Goal: Information Seeking & Learning: Find specific page/section

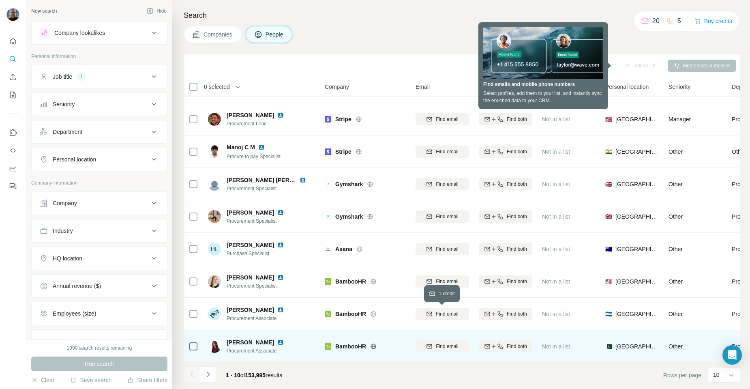
scroll to position [64, 0]
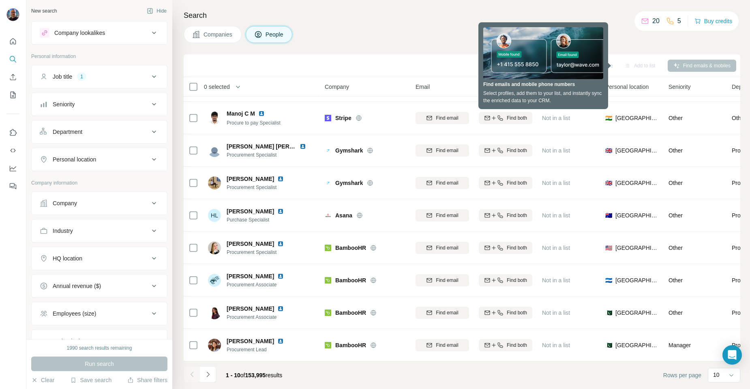
click at [331, 32] on div "Companies People" at bounding box center [462, 34] width 556 height 17
click at [652, 39] on div "Companies People" at bounding box center [462, 34] width 556 height 17
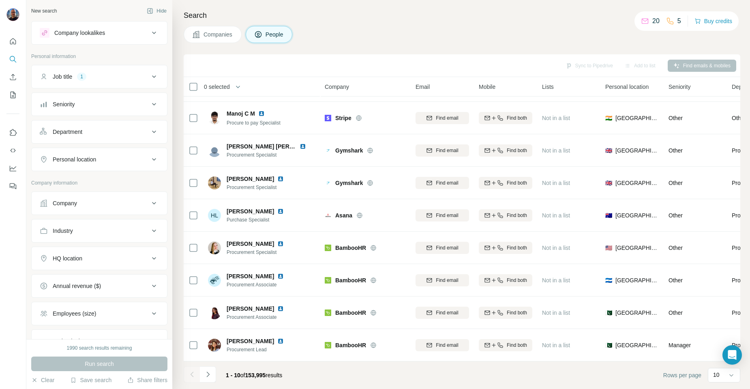
click at [266, 37] on button "People" at bounding box center [269, 34] width 47 height 17
click at [15, 50] on nav at bounding box center [12, 68] width 13 height 68
click at [15, 45] on button "Quick start" at bounding box center [12, 41] width 13 height 15
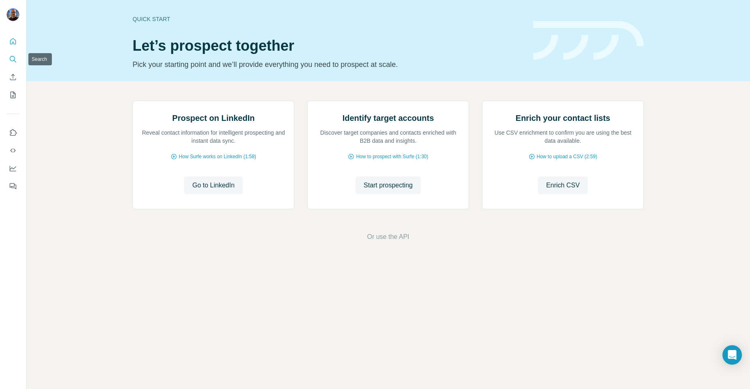
click at [13, 60] on icon "Search" at bounding box center [12, 58] width 5 height 5
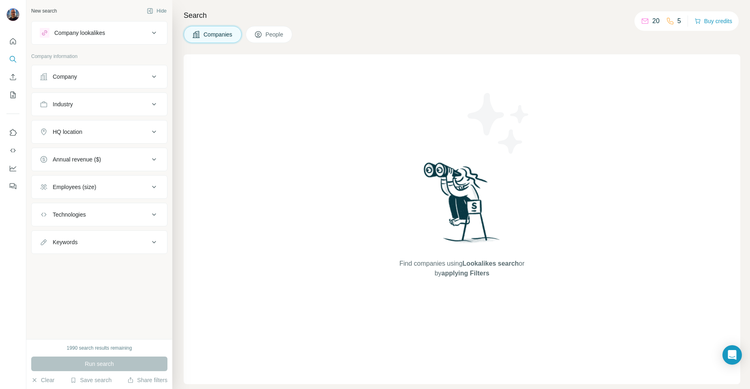
click at [277, 31] on span "People" at bounding box center [274, 34] width 19 height 8
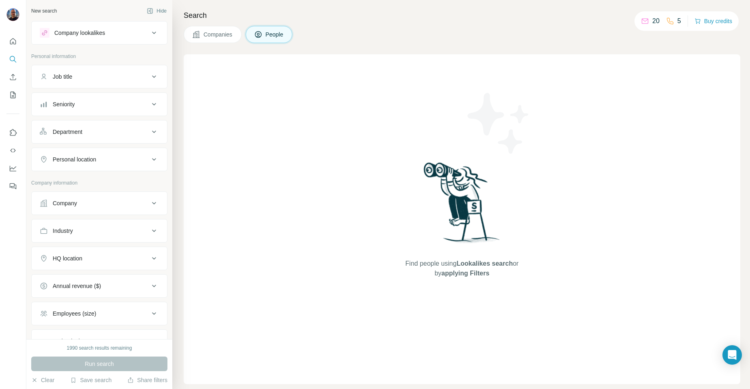
click at [112, 67] on button "Job title" at bounding box center [99, 76] width 135 height 19
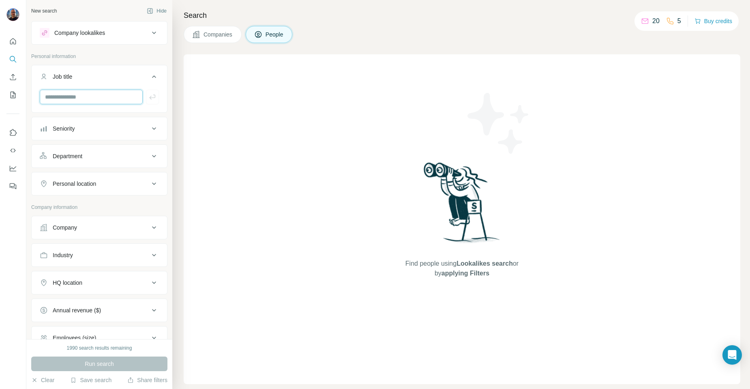
click at [78, 95] on input "text" at bounding box center [91, 97] width 103 height 15
type input "*********"
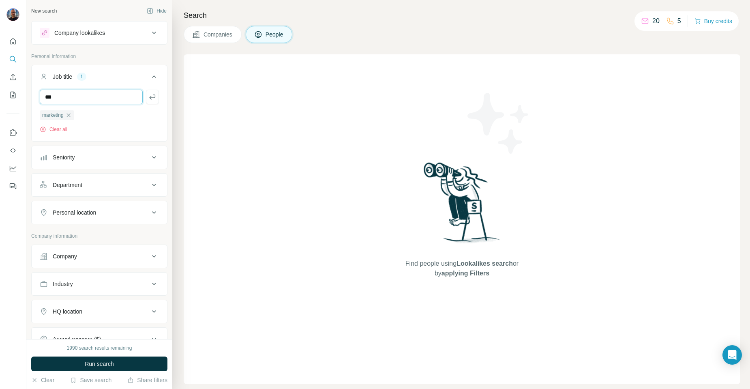
type input "***"
click at [92, 165] on button "Seniority" at bounding box center [99, 156] width 135 height 19
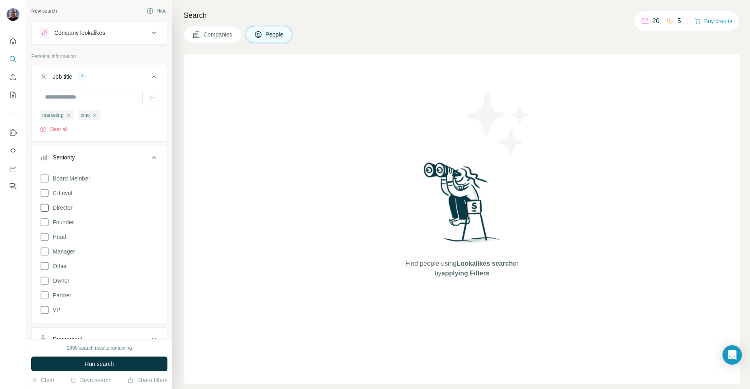
click at [63, 209] on span "Director" at bounding box center [60, 207] width 23 height 8
click at [63, 237] on span "Head" at bounding box center [57, 237] width 17 height 8
click at [65, 249] on span "Manager" at bounding box center [62, 251] width 26 height 8
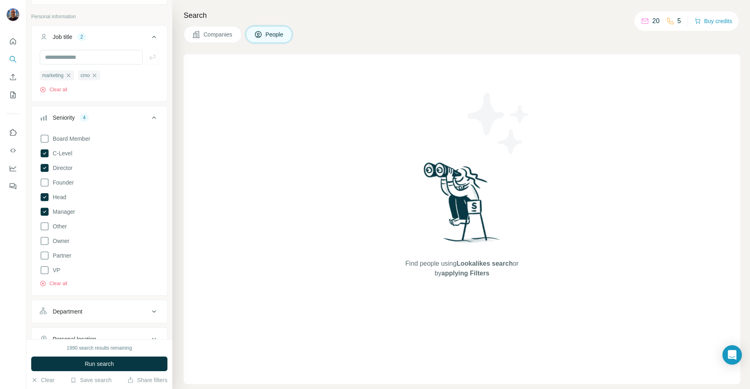
scroll to position [47, 0]
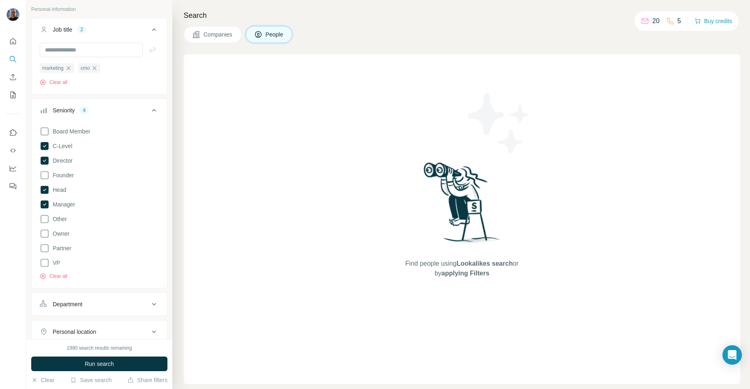
click at [342, 41] on div "Companies People" at bounding box center [462, 34] width 556 height 17
click at [150, 106] on icon at bounding box center [154, 110] width 10 height 10
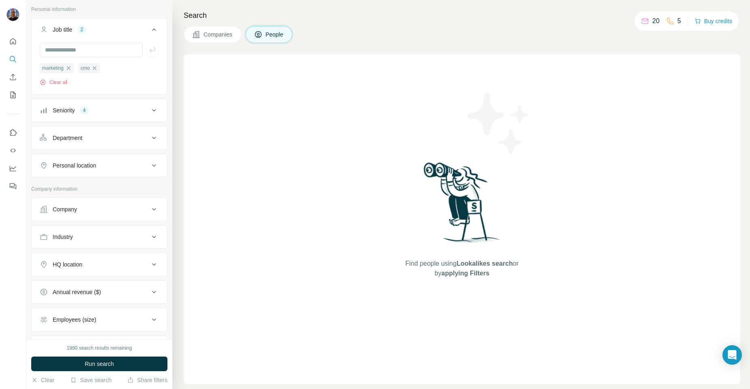
click at [149, 139] on icon at bounding box center [154, 138] width 10 height 10
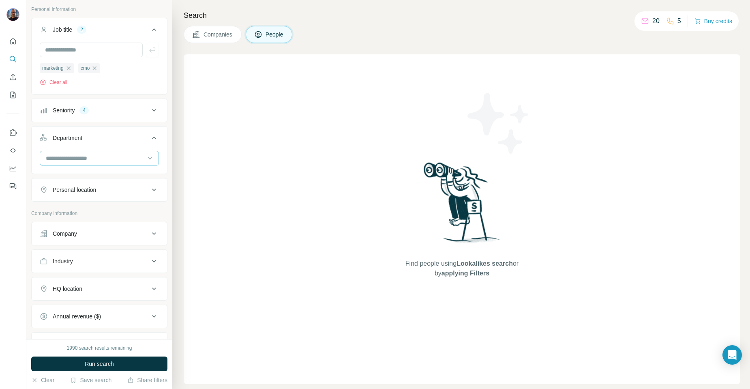
click at [127, 154] on input at bounding box center [95, 158] width 100 height 9
type input "****"
click at [94, 177] on p "Marketing and Advertising" at bounding box center [79, 177] width 65 height 8
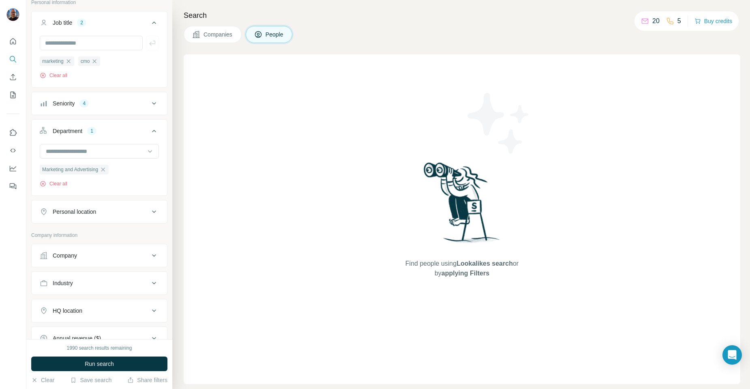
scroll to position [56, 0]
click at [103, 209] on div "Personal location" at bounding box center [94, 210] width 109 height 8
click at [103, 208] on div "Personal location" at bounding box center [94, 210] width 109 height 8
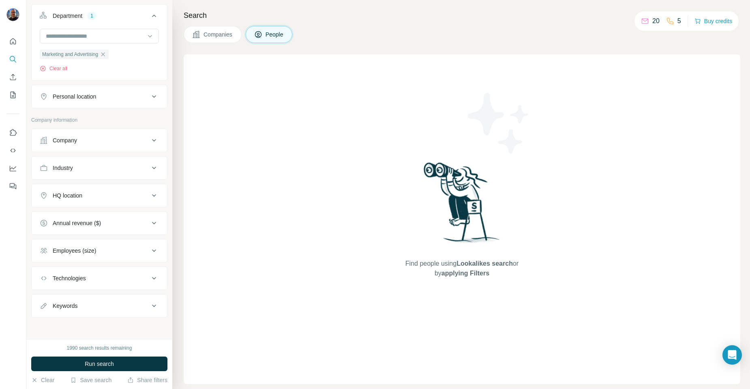
scroll to position [171, 0]
click at [149, 190] on icon at bounding box center [154, 194] width 10 height 10
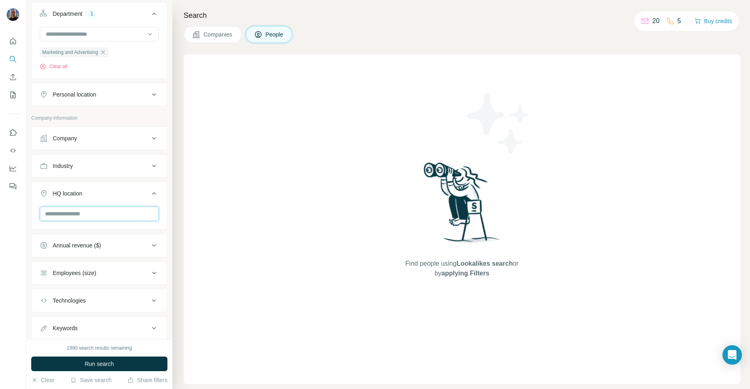
click at [72, 217] on input "text" at bounding box center [99, 213] width 119 height 15
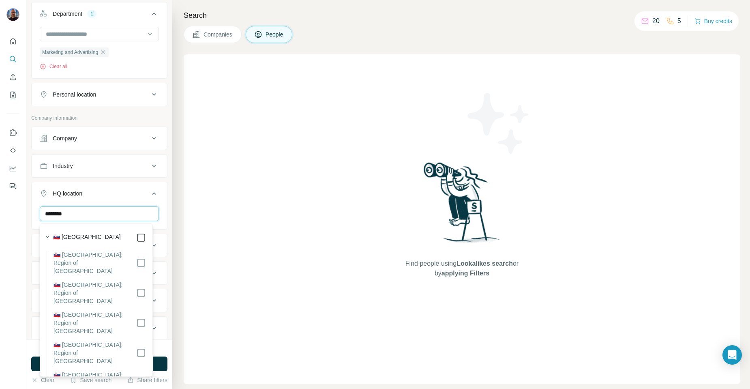
type input "********"
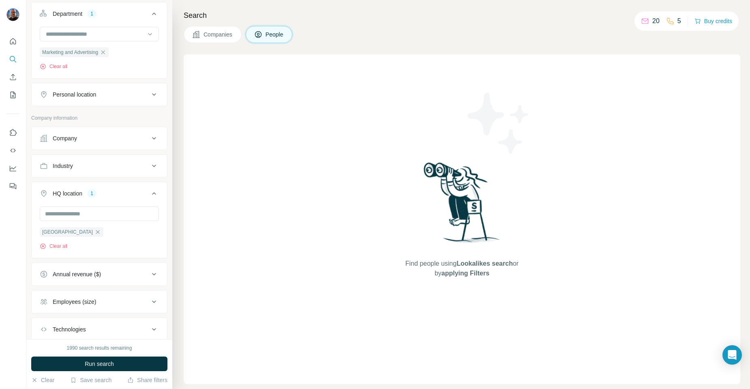
click at [27, 216] on div "New search Hide Company lookalikes Personal information Job title 2 marketing c…" at bounding box center [99, 169] width 146 height 339
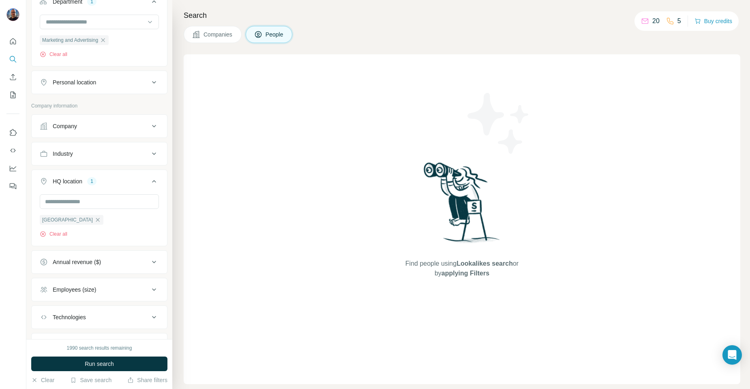
scroll to position [184, 0]
click at [149, 258] on icon at bounding box center [154, 261] width 10 height 10
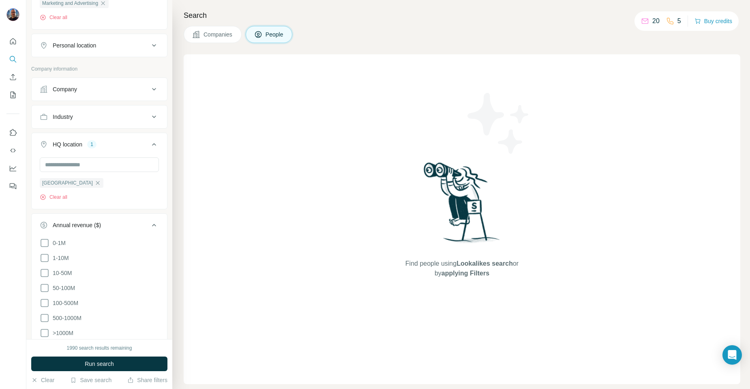
scroll to position [229, 0]
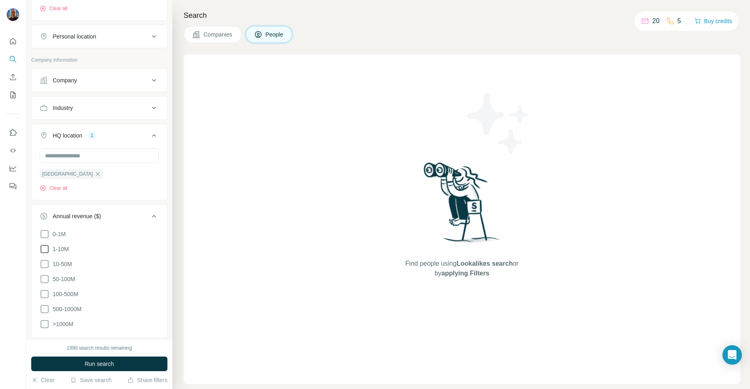
click at [47, 250] on icon at bounding box center [45, 249] width 10 height 10
click at [47, 263] on icon at bounding box center [45, 264] width 10 height 10
click at [45, 280] on icon at bounding box center [45, 279] width 10 height 10
click at [46, 293] on icon at bounding box center [45, 294] width 10 height 10
click at [45, 293] on icon at bounding box center [44, 294] width 3 height 2
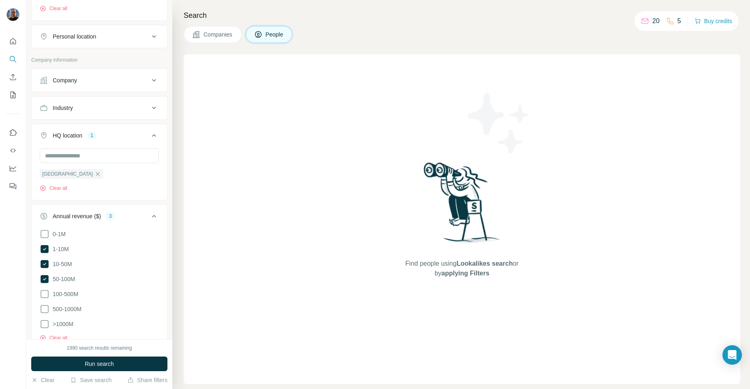
click at [145, 203] on ul "Company Industry HQ location 1 [GEOGRAPHIC_DATA] Clear all Annual revenue ($) 3…" at bounding box center [99, 250] width 136 height 364
click at [149, 221] on icon at bounding box center [154, 216] width 10 height 10
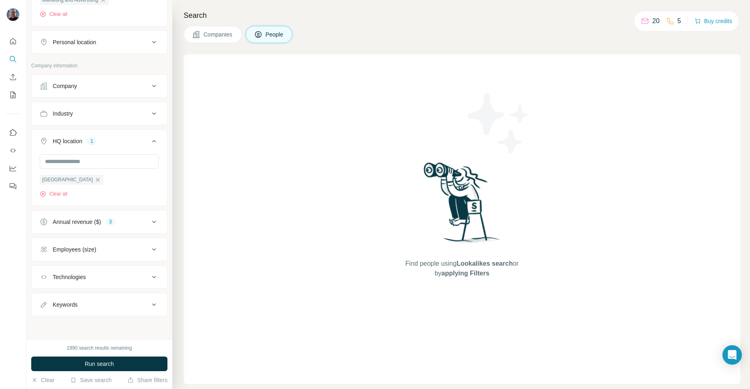
click at [149, 250] on icon at bounding box center [154, 249] width 10 height 10
click at [43, 298] on icon at bounding box center [45, 296] width 10 height 10
click at [45, 312] on icon at bounding box center [45, 311] width 10 height 10
click at [46, 327] on icon at bounding box center [45, 326] width 10 height 10
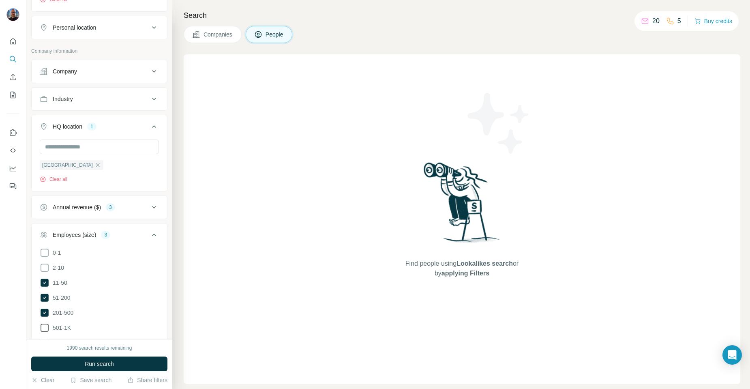
click at [46, 324] on icon at bounding box center [45, 327] width 10 height 10
click at [165, 207] on div "New search Hide Company lookalikes Personal information Job title 2 marketing c…" at bounding box center [99, 169] width 146 height 339
click at [152, 236] on icon at bounding box center [154, 234] width 4 height 2
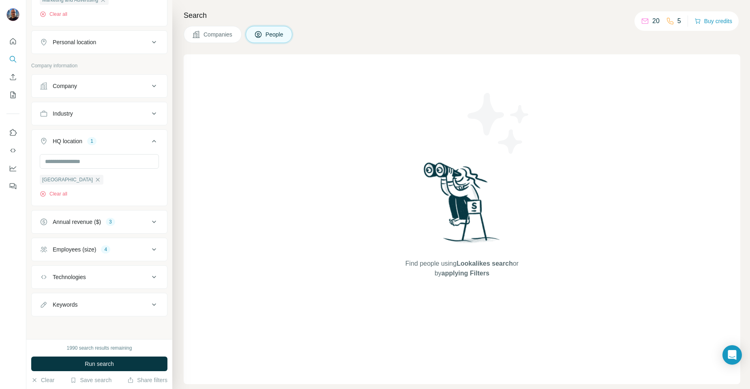
click at [145, 271] on button "Technologies" at bounding box center [99, 276] width 135 height 19
click at [149, 275] on icon at bounding box center [154, 276] width 10 height 10
click at [118, 368] on button "Run search" at bounding box center [99, 363] width 136 height 15
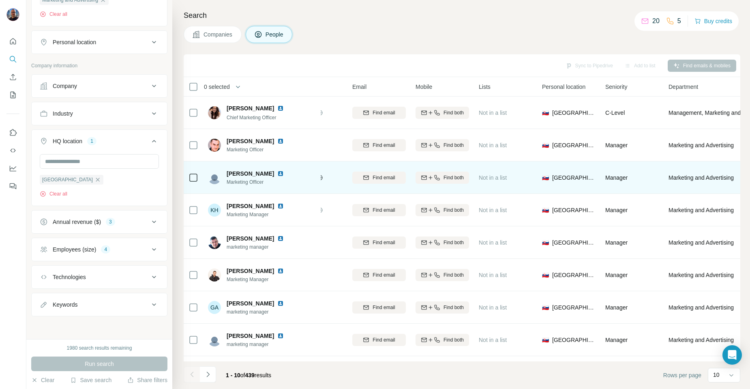
scroll to position [0, 0]
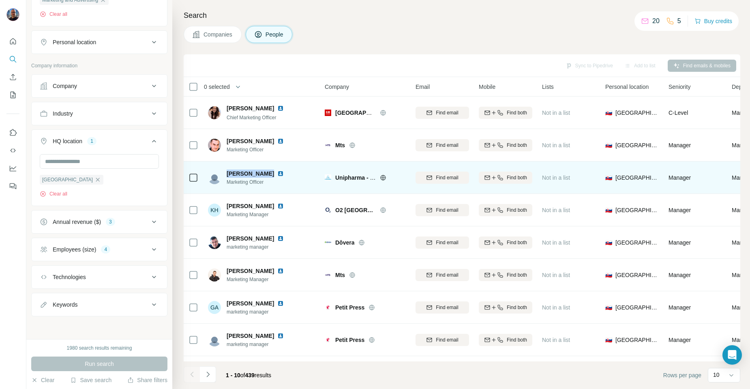
drag, startPoint x: 229, startPoint y: 173, endPoint x: 264, endPoint y: 172, distance: 35.3
click at [264, 172] on span "[PERSON_NAME]" at bounding box center [249, 173] width 47 height 8
click at [384, 177] on icon at bounding box center [382, 177] width 5 height 0
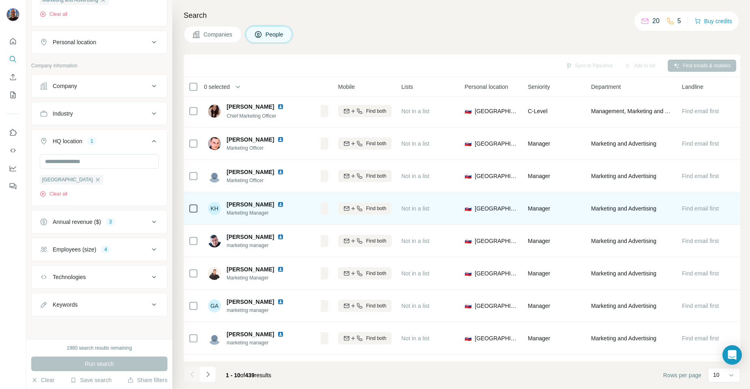
scroll to position [2, 0]
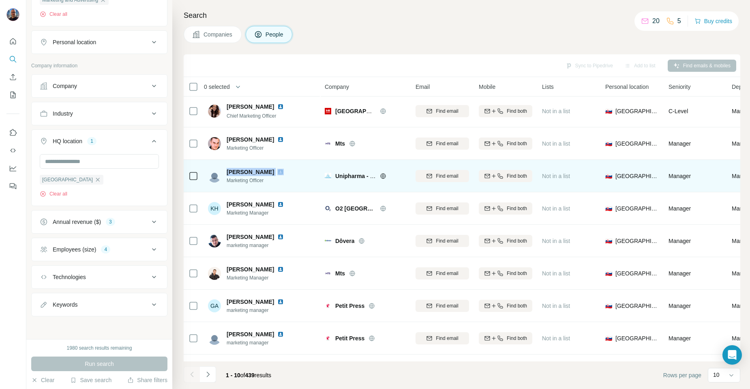
drag, startPoint x: 228, startPoint y: 171, endPoint x: 282, endPoint y: 172, distance: 54.3
click at [283, 172] on div "[PERSON_NAME]" at bounding box center [259, 172] width 67 height 8
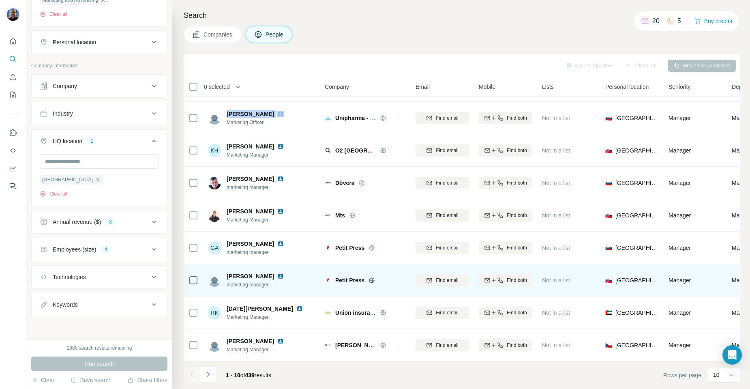
scroll to position [64, 0]
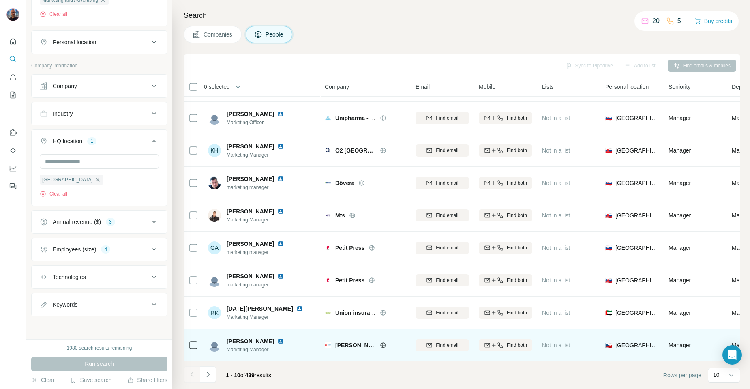
click at [380, 342] on icon at bounding box center [383, 345] width 6 height 6
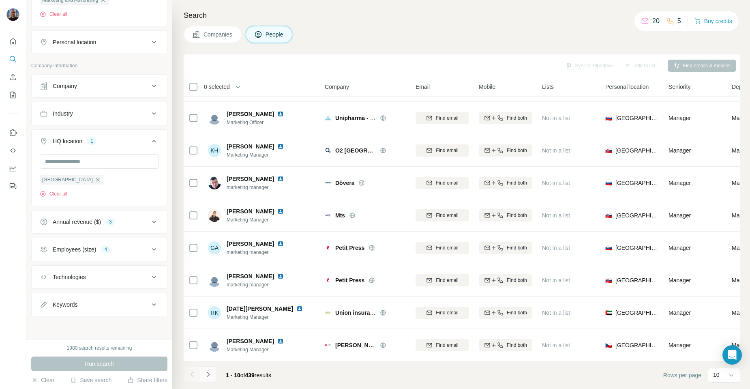
click at [204, 372] on icon "Navigate to next page" at bounding box center [208, 374] width 8 height 8
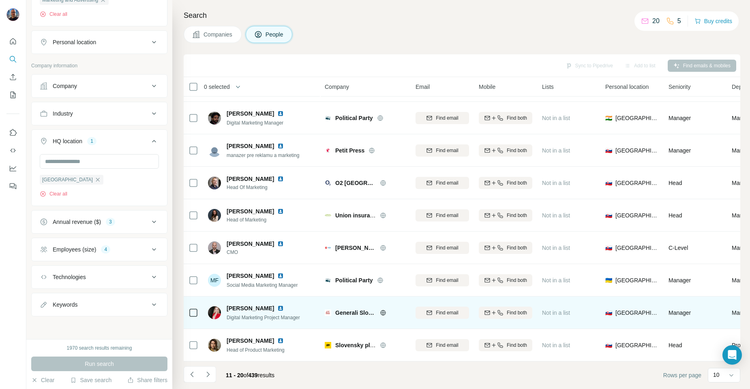
click at [277, 305] on img at bounding box center [280, 308] width 6 height 6
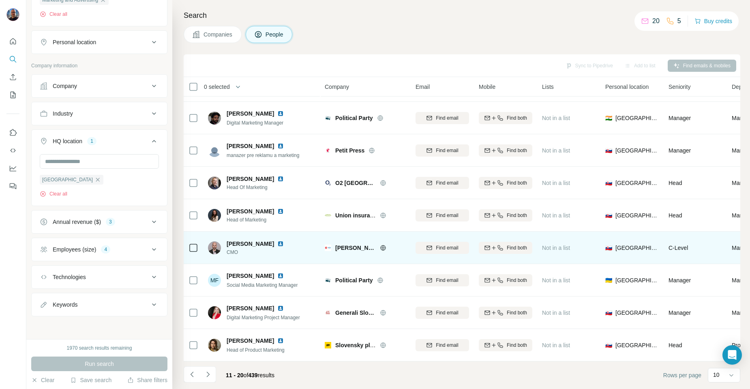
click at [277, 240] on img at bounding box center [280, 243] width 6 height 6
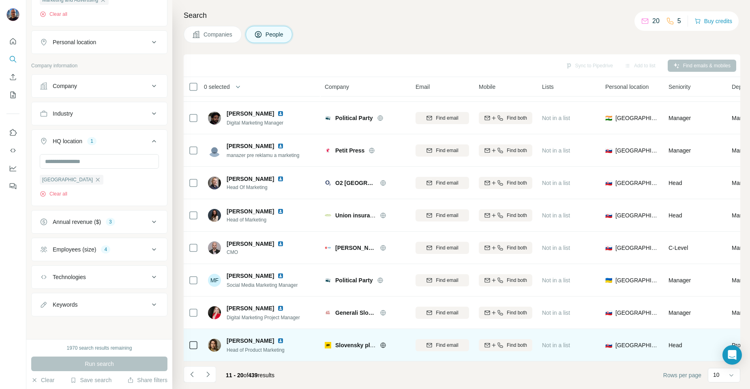
click at [277, 337] on img at bounding box center [280, 340] width 6 height 6
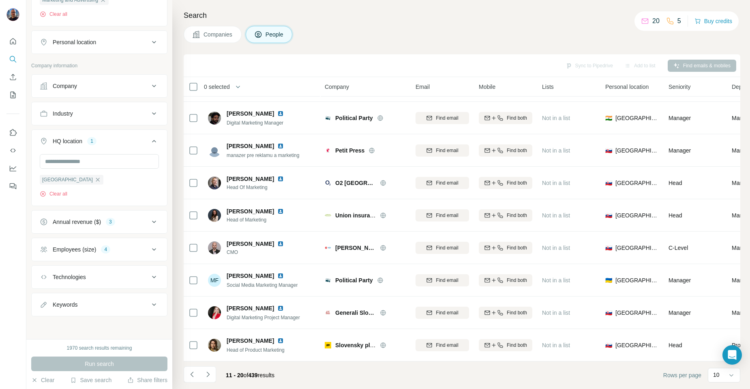
click at [183, 374] on div "Search Companies People Sync to Pipedrive Add to list Find emails & mobiles 0 s…" at bounding box center [460, 194] width 577 height 389
click at [190, 372] on icon "Navigate to previous page" at bounding box center [192, 374] width 8 height 8
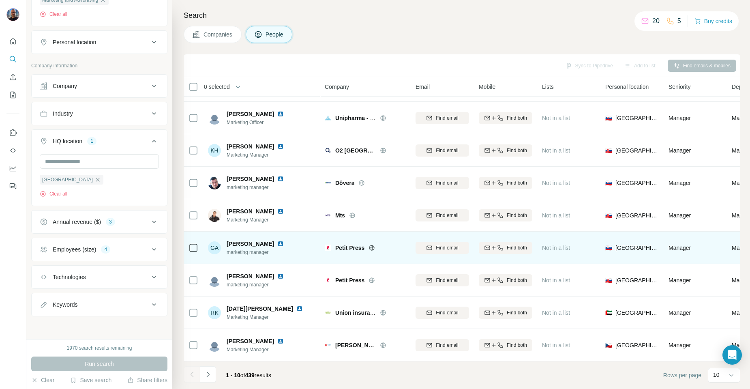
scroll to position [62, 0]
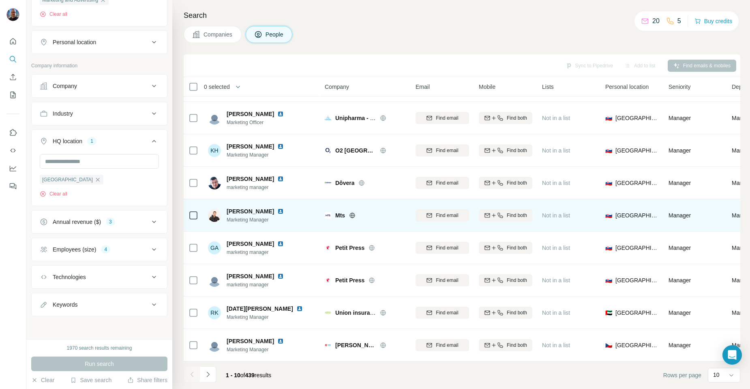
click at [277, 208] on img at bounding box center [280, 211] width 6 height 6
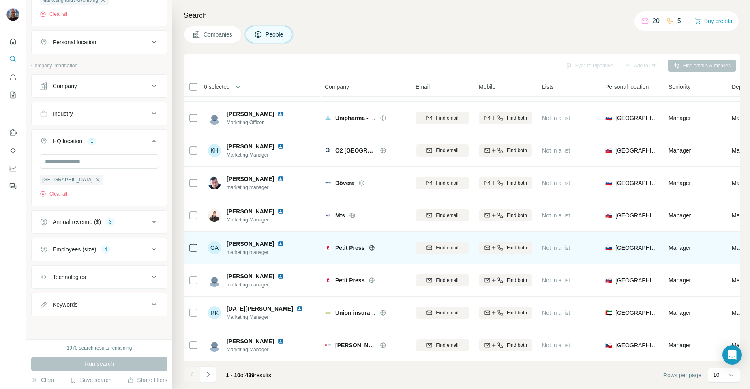
scroll to position [64, 0]
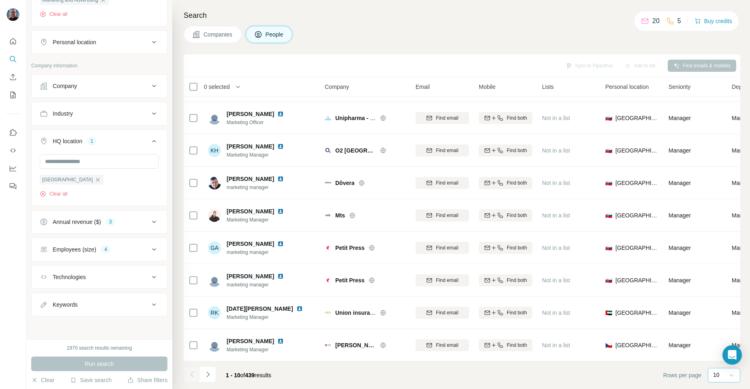
click at [727, 376] on icon at bounding box center [731, 375] width 8 height 8
click at [720, 325] on p "40" at bounding box center [717, 327] width 6 height 8
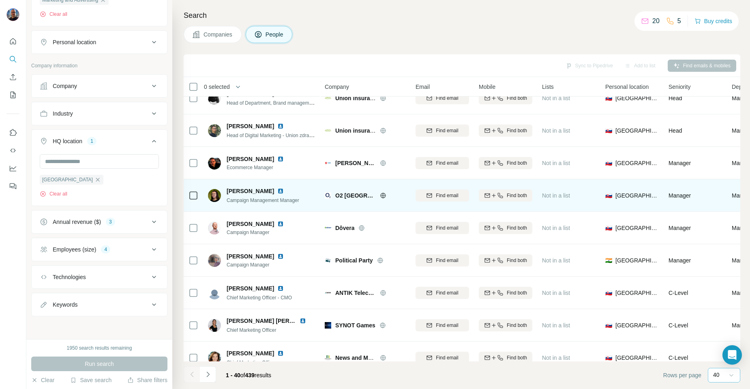
scroll to position [1036, 0]
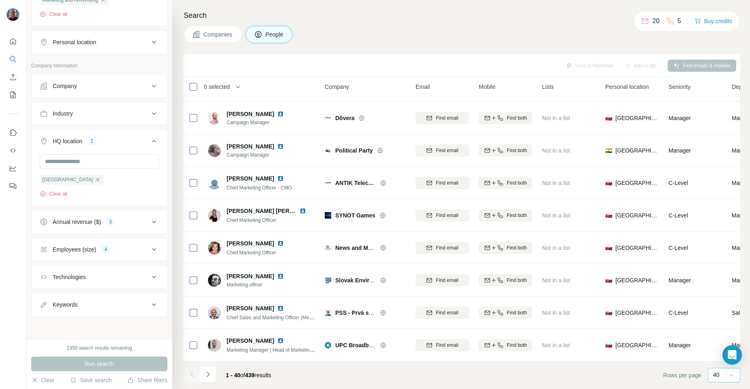
click at [209, 376] on icon "Navigate to next page" at bounding box center [208, 374] width 8 height 8
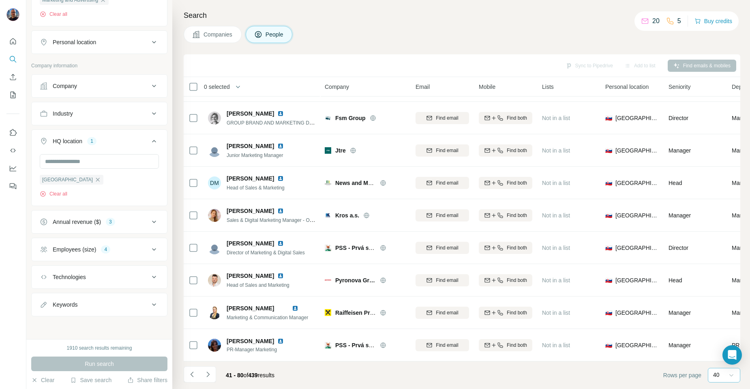
drag, startPoint x: 374, startPoint y: 34, endPoint x: 371, endPoint y: 38, distance: 4.6
click at [374, 34] on div "Companies People" at bounding box center [462, 34] width 556 height 17
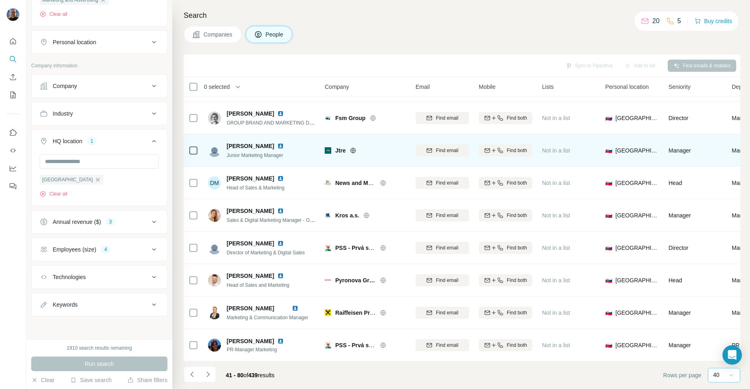
click at [278, 143] on img at bounding box center [280, 146] width 6 height 6
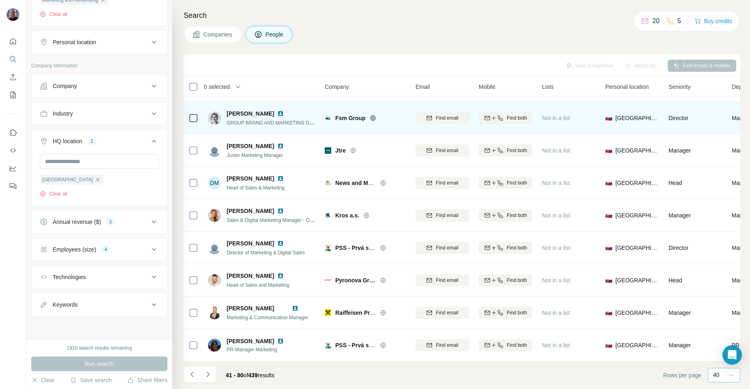
click at [284, 110] on img at bounding box center [280, 113] width 6 height 6
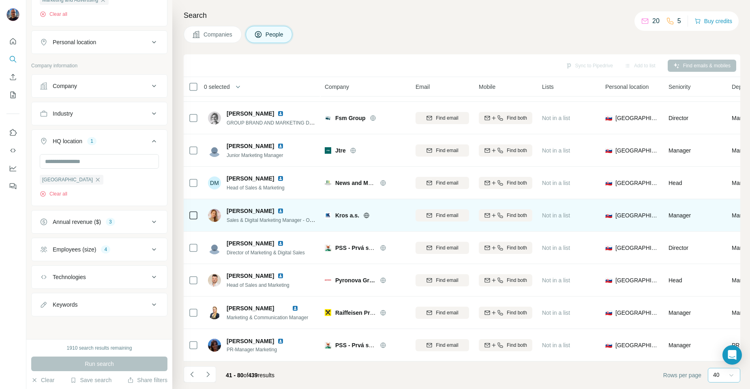
click at [277, 207] on img at bounding box center [280, 210] width 6 height 6
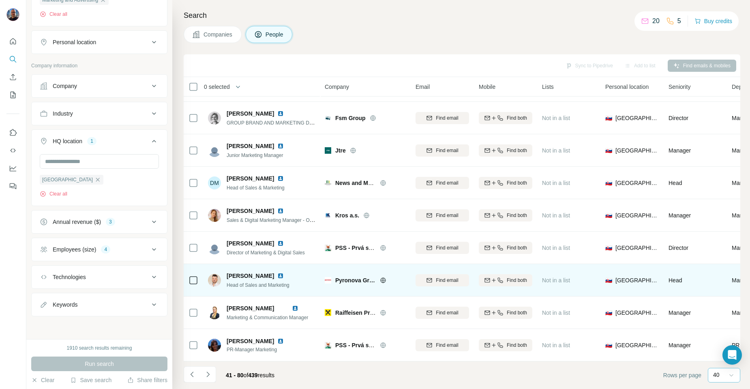
click at [277, 272] on img at bounding box center [280, 275] width 6 height 6
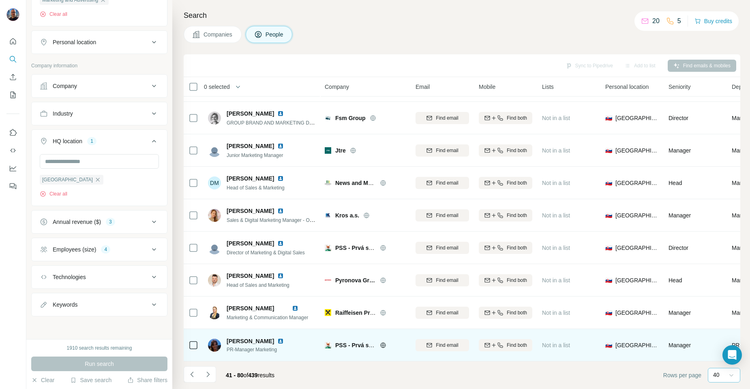
click at [282, 337] on img at bounding box center [280, 340] width 6 height 6
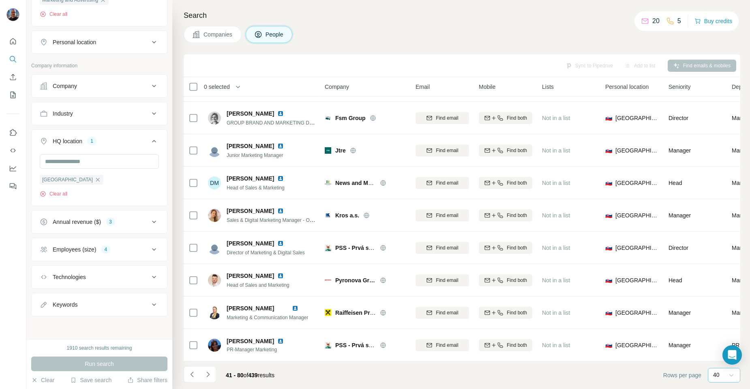
click at [211, 374] on icon "Navigate to next page" at bounding box center [208, 374] width 8 height 8
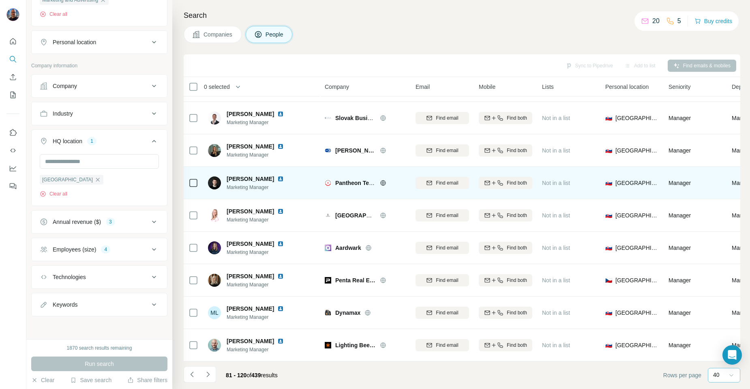
click at [277, 175] on img at bounding box center [280, 178] width 6 height 6
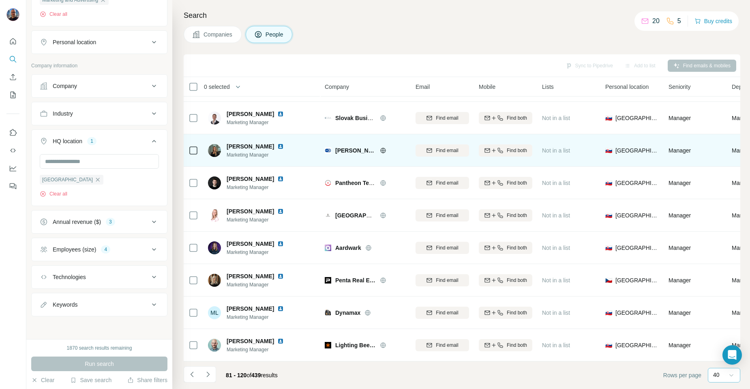
click at [280, 143] on img at bounding box center [280, 146] width 6 height 6
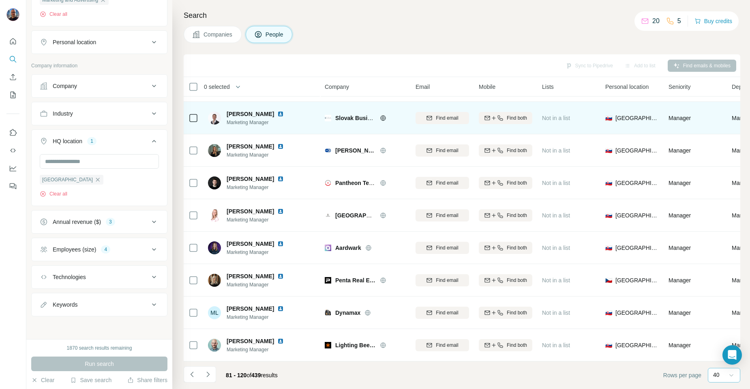
click at [282, 111] on img at bounding box center [280, 114] width 6 height 6
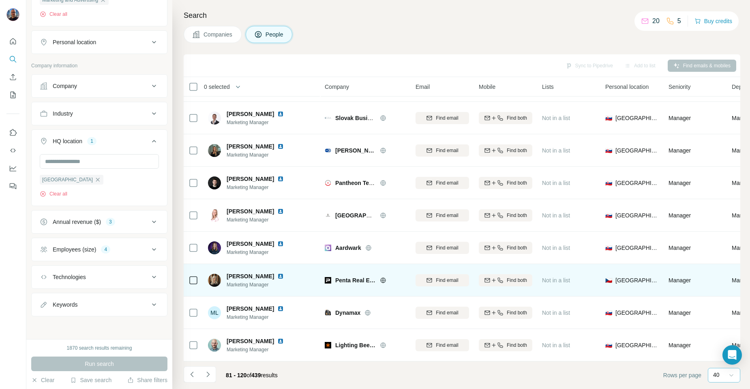
click at [278, 273] on img at bounding box center [280, 276] width 6 height 6
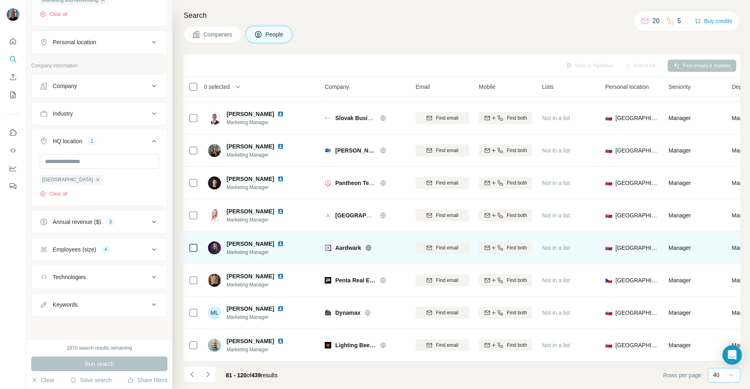
click at [277, 240] on img at bounding box center [280, 243] width 6 height 6
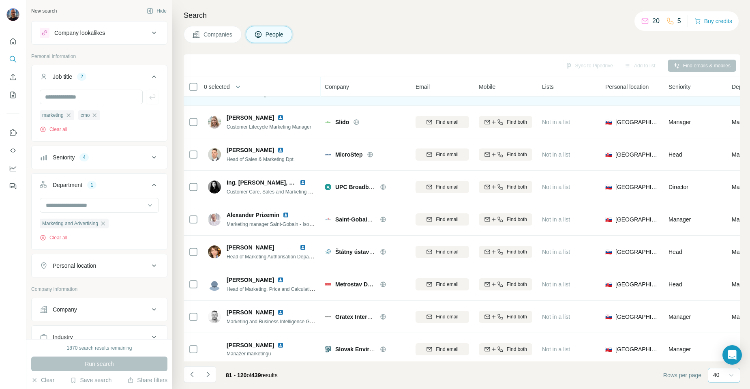
scroll to position [0, 0]
